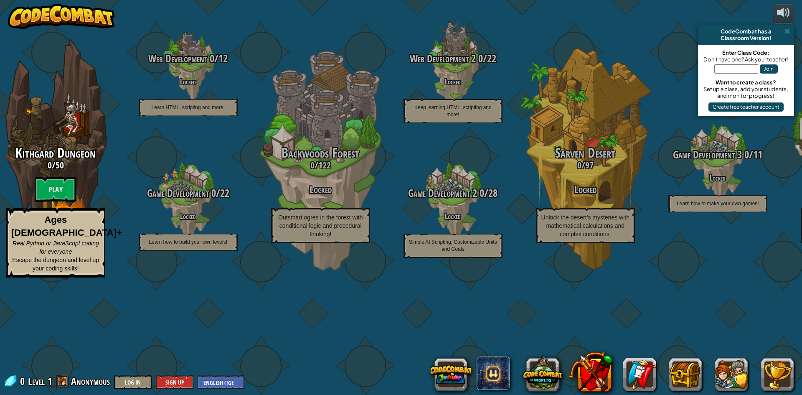
click at [726, 67] on input "text" at bounding box center [737, 68] width 44 height 9
paste input "icefruitsing"
type input "icefruitsing"
click at [767, 71] on button "Join" at bounding box center [769, 68] width 18 height 9
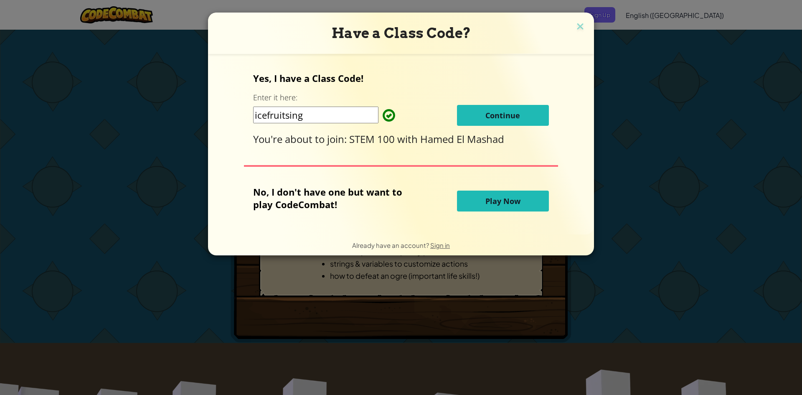
click at [506, 117] on span "Continue" at bounding box center [503, 115] width 35 height 10
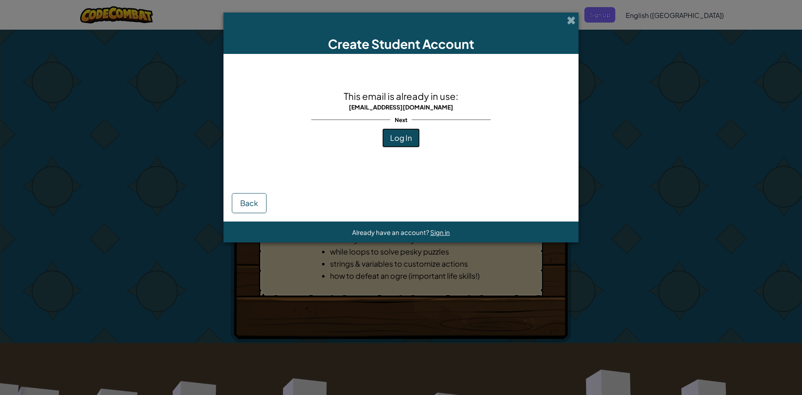
click at [395, 144] on button "Log In" at bounding box center [401, 137] width 38 height 19
